Goal: Transaction & Acquisition: Purchase product/service

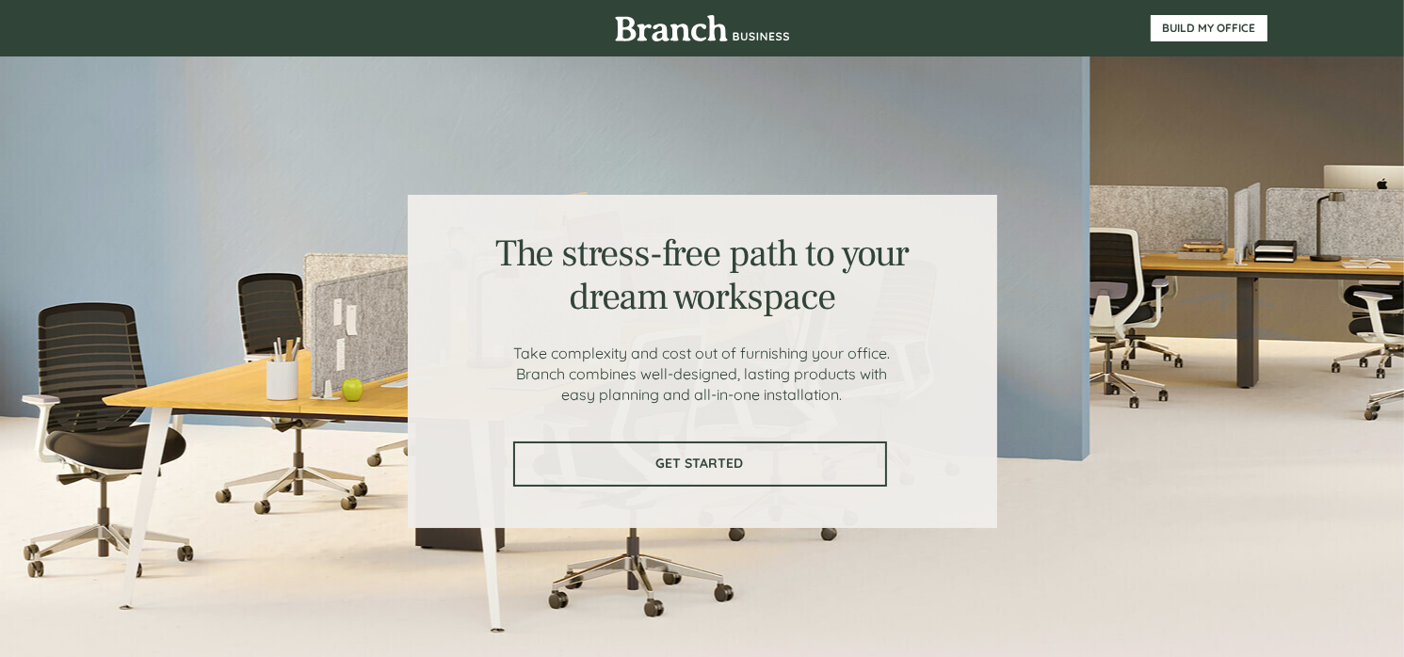
click at [676, 473] on link "GET STARTED" at bounding box center [700, 464] width 374 height 45
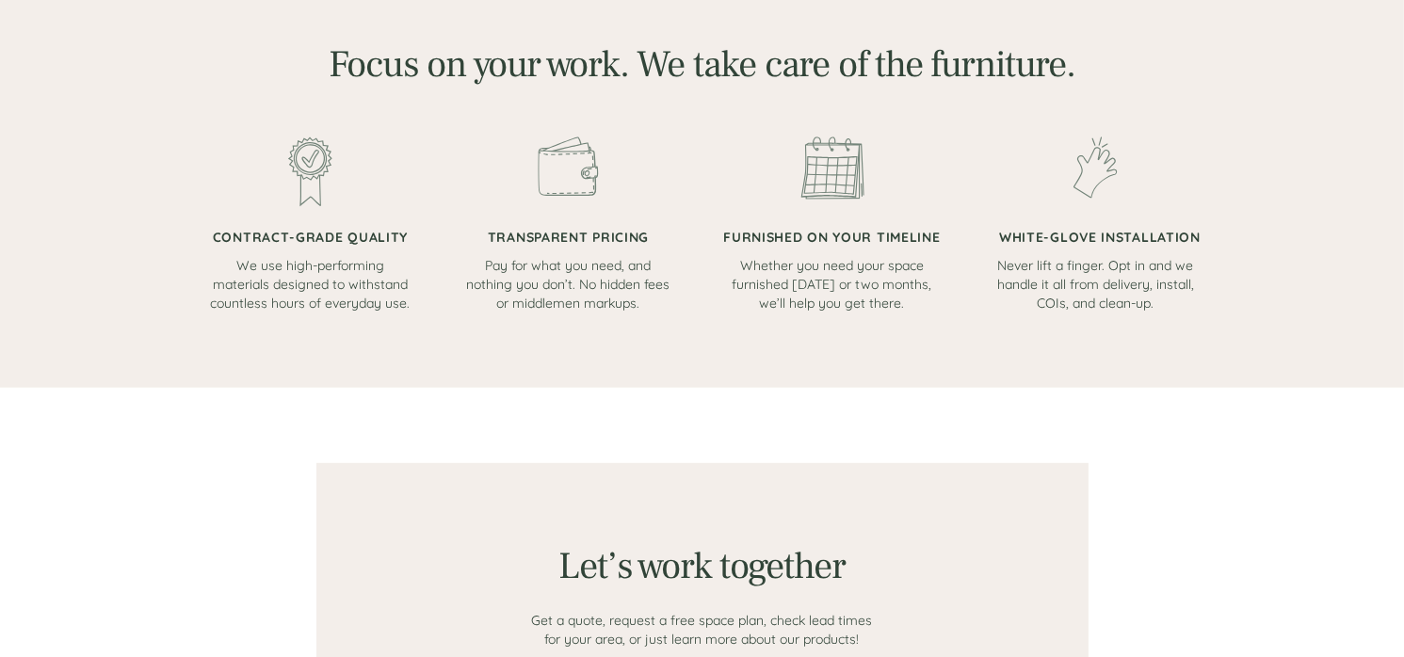
scroll to position [1460, 0]
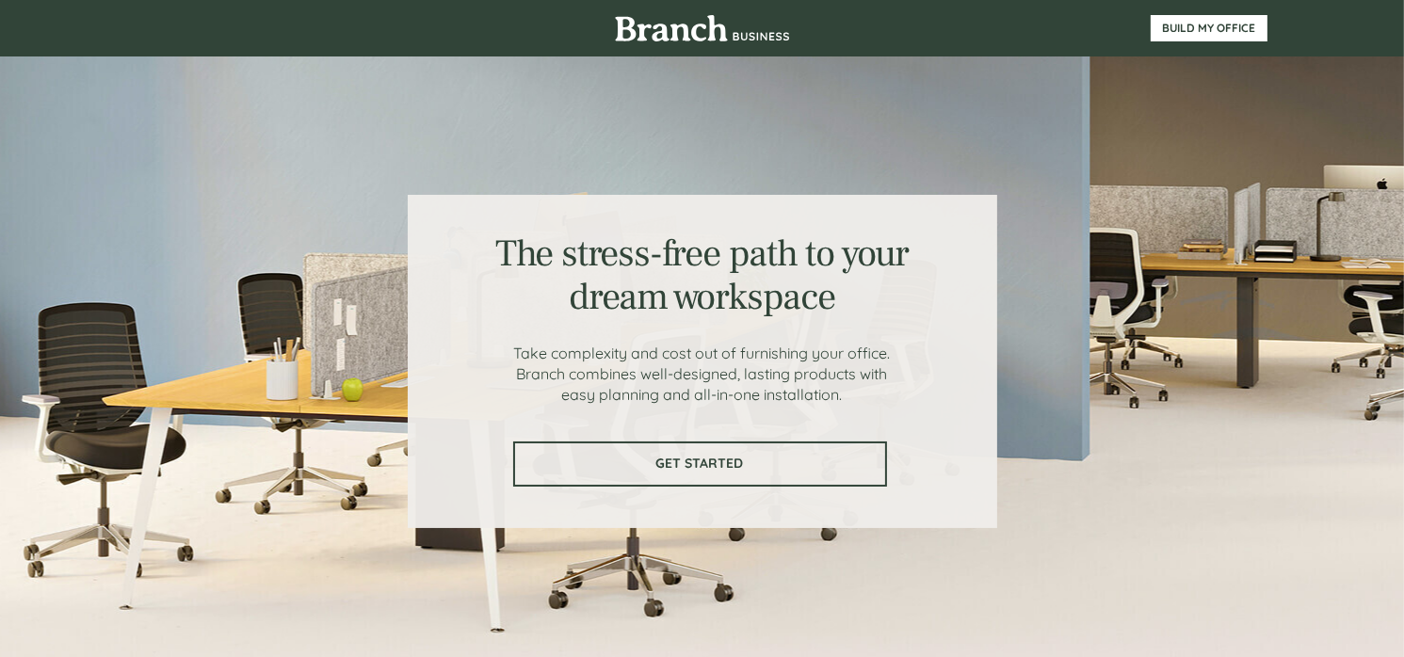
click at [705, 468] on span "GET STARTED" at bounding box center [700, 464] width 370 height 16
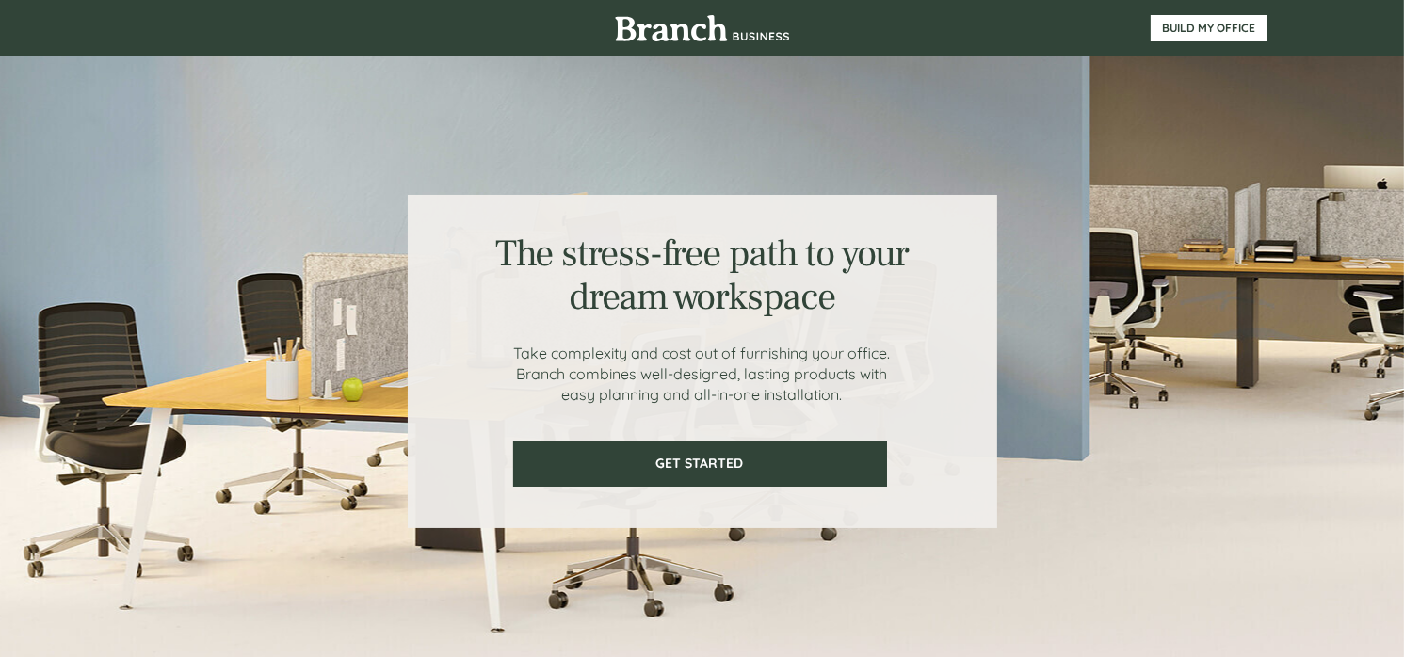
click at [152, 156] on div at bounding box center [702, 360] width 1130 height 609
drag, startPoint x: 698, startPoint y: 137, endPoint x: 908, endPoint y: 176, distance: 213.5
click at [731, 144] on div at bounding box center [702, 360] width 1130 height 609
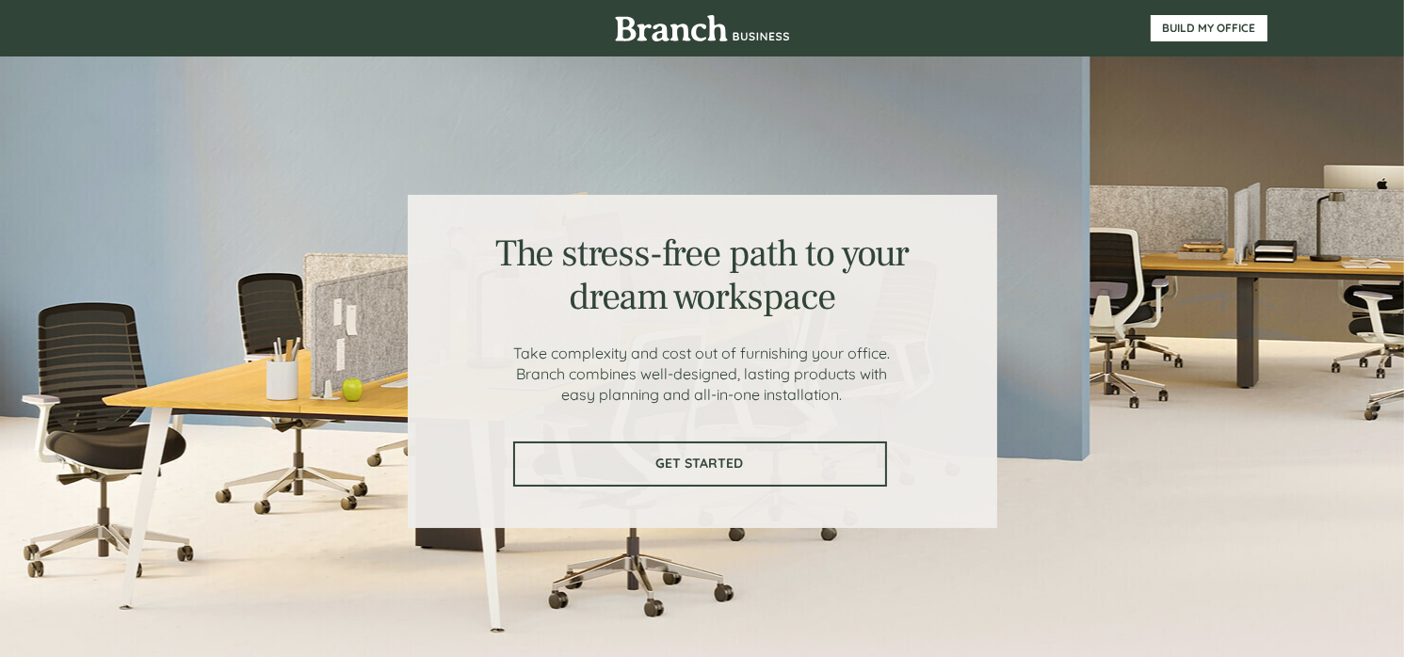
click at [687, 469] on span "GET STARTED" at bounding box center [700, 464] width 370 height 16
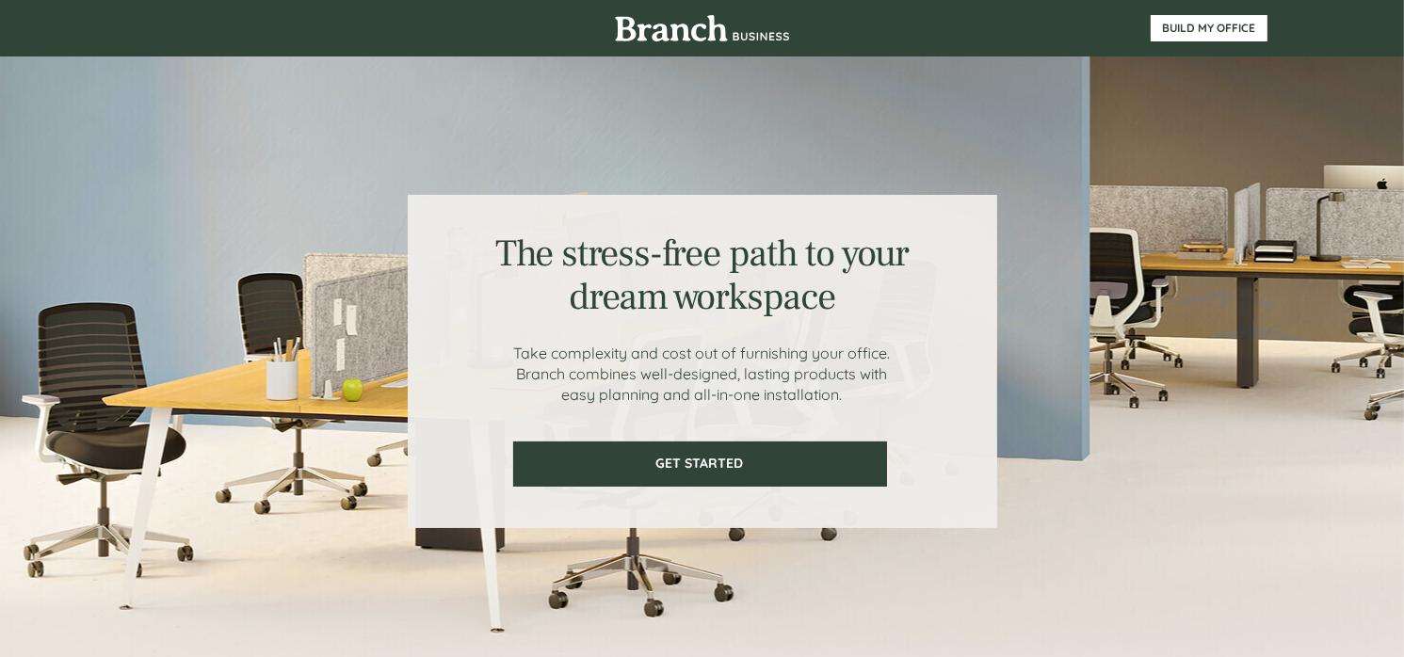
drag, startPoint x: 1039, startPoint y: 95, endPoint x: 1108, endPoint y: 104, distance: 69.2
click at [1040, 95] on div at bounding box center [702, 360] width 1130 height 609
click at [1182, 28] on span "BUILD MY OFFICE" at bounding box center [1208, 28] width 115 height 13
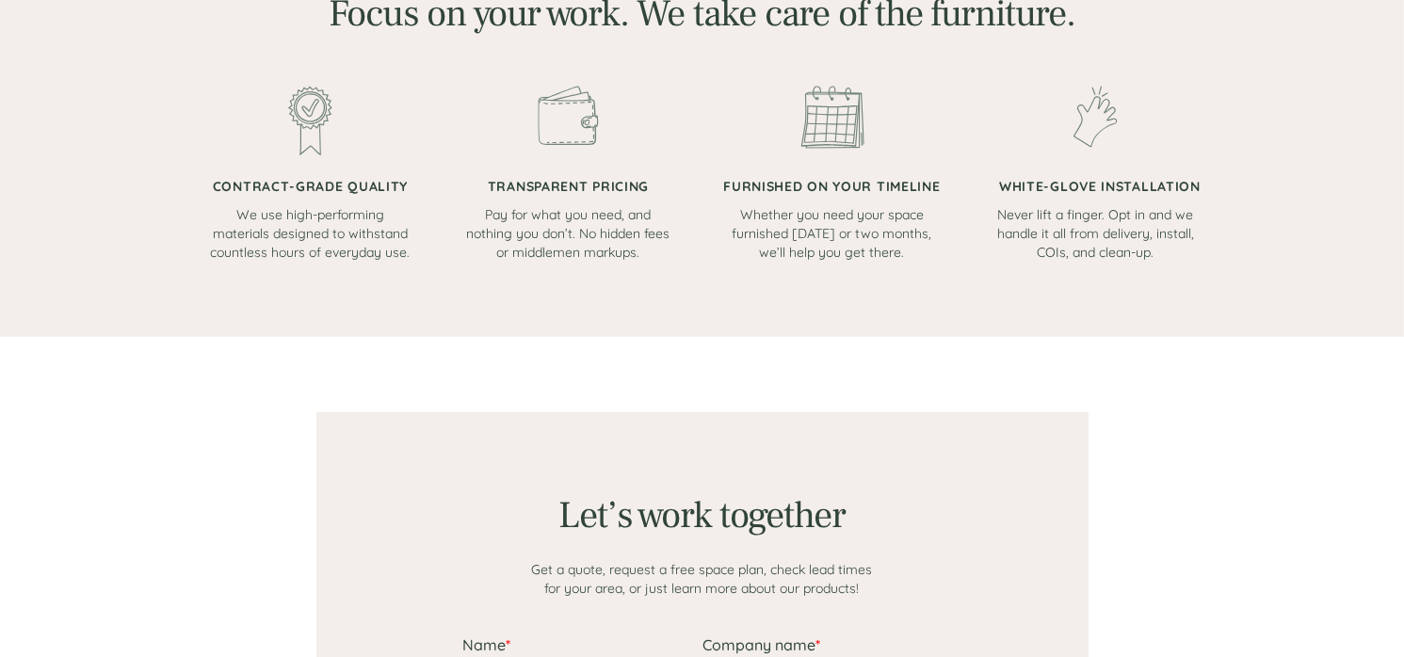
scroll to position [1460, 0]
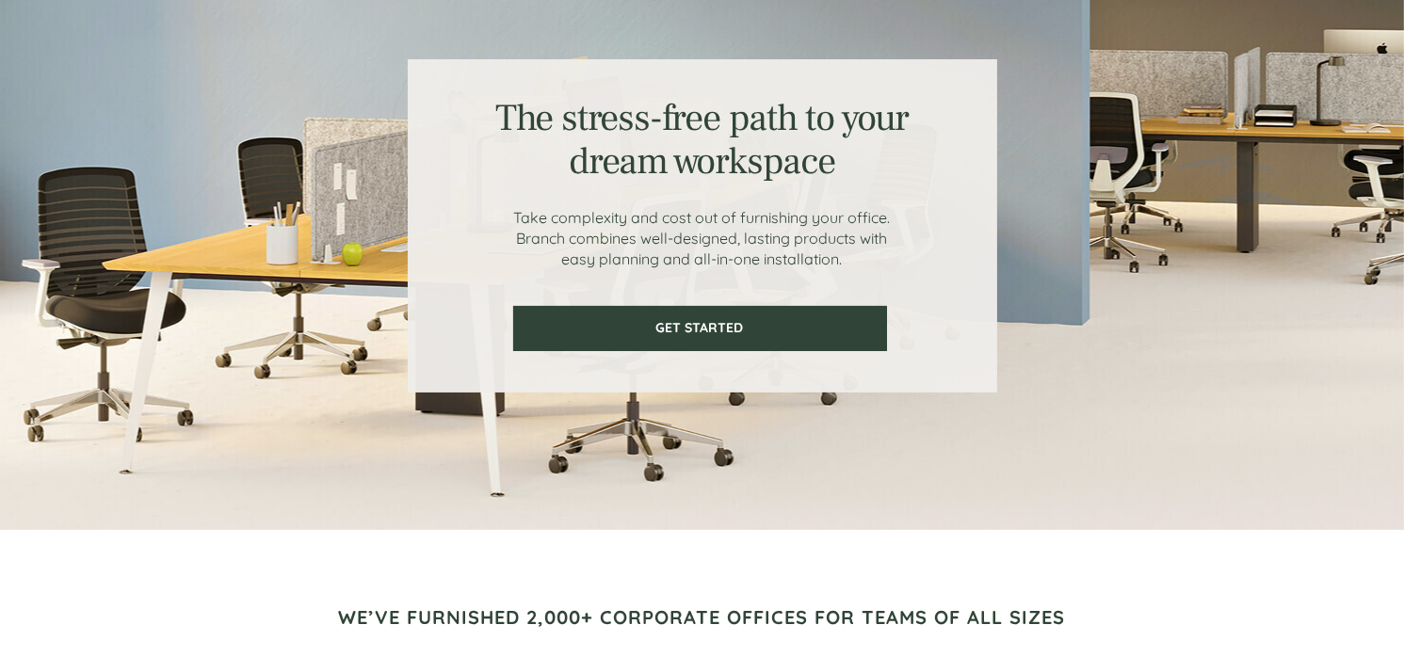
scroll to position [6, 0]
